Goal: Task Accomplishment & Management: Use online tool/utility

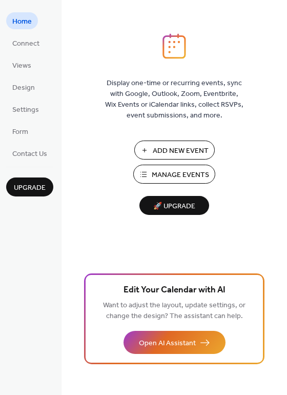
click at [164, 172] on span "Manage Events" at bounding box center [180, 175] width 57 height 11
click at [30, 190] on span "Upgrade" at bounding box center [30, 188] width 32 height 11
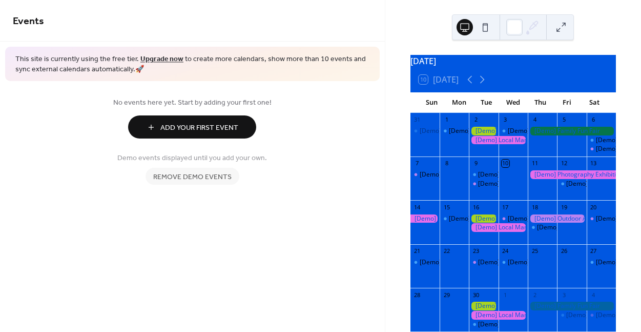
click at [226, 132] on span "Add Your First Event" at bounding box center [199, 128] width 78 height 11
